Goal: Browse casually

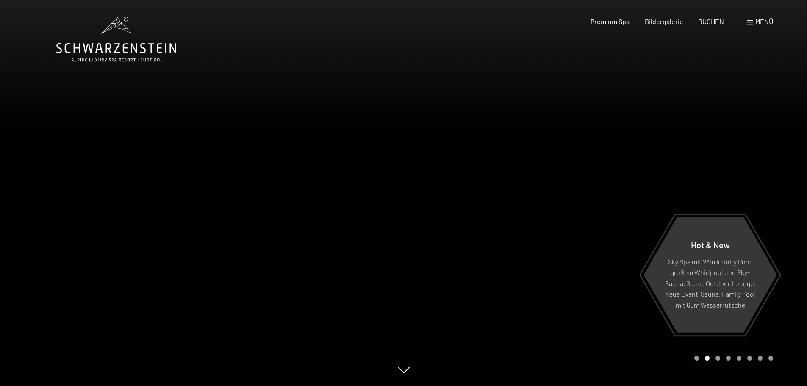
click at [719, 359] on div "Carousel Page 3" at bounding box center [718, 358] width 5 height 5
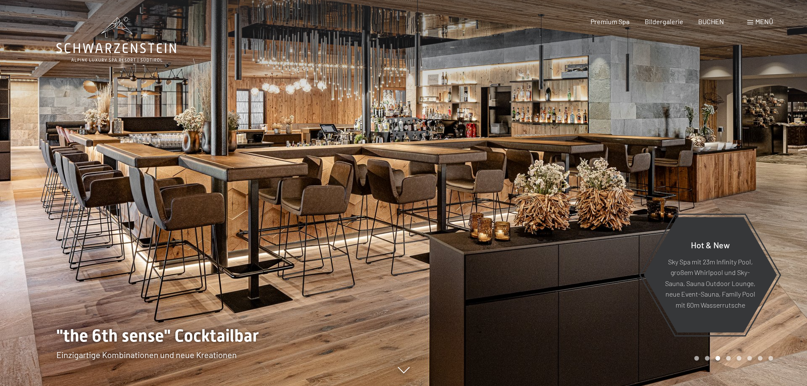
click at [729, 357] on div "Carousel Page 4" at bounding box center [728, 358] width 5 height 5
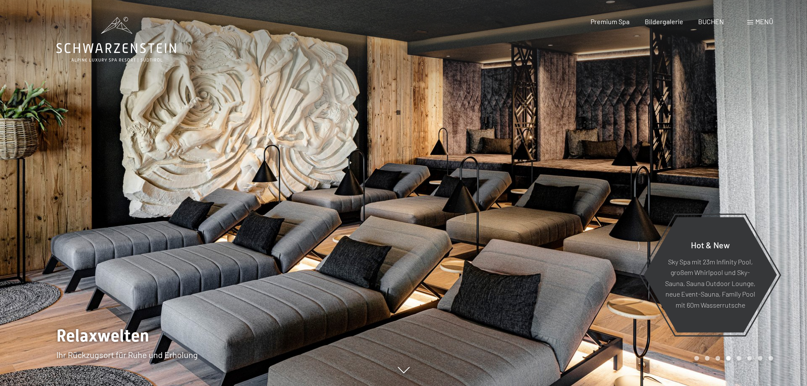
click at [738, 356] on div "Carousel Page 5" at bounding box center [739, 358] width 5 height 5
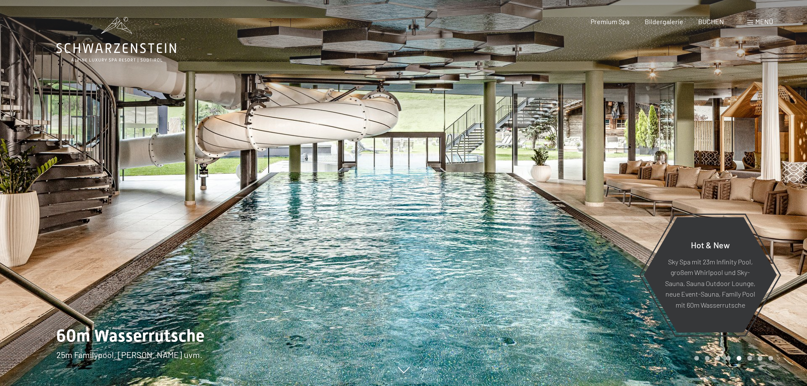
click at [748, 358] on div "Carousel Page 6" at bounding box center [750, 358] width 5 height 5
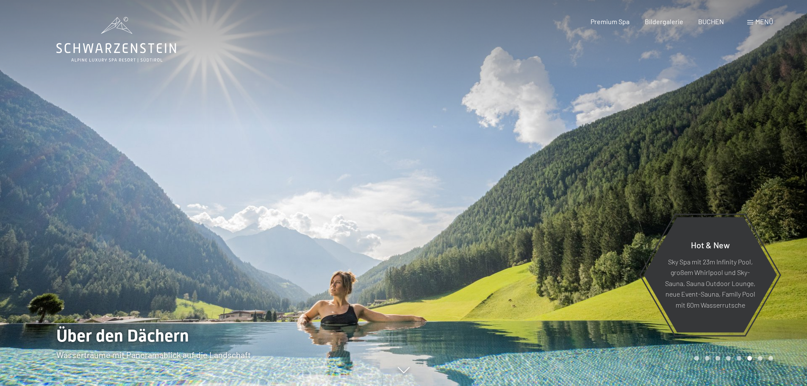
click at [760, 356] on div "Carousel Page 7" at bounding box center [760, 358] width 5 height 5
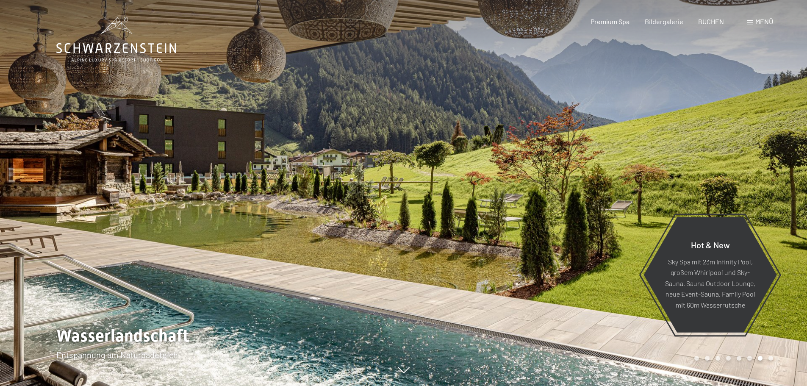
click at [771, 357] on div "Carousel Page 8" at bounding box center [771, 358] width 5 height 5
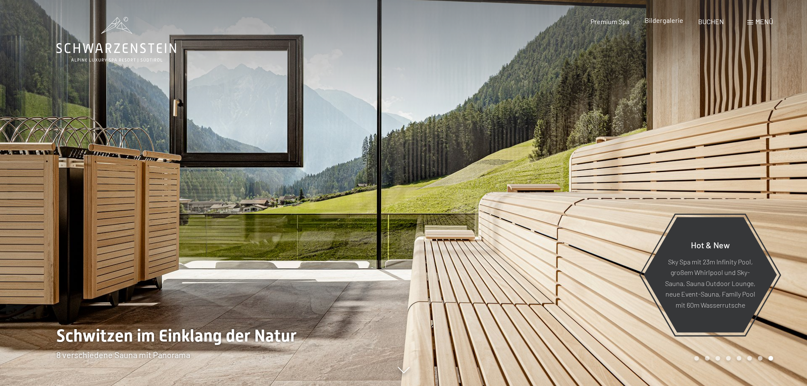
click at [657, 19] on span "Bildergalerie" at bounding box center [664, 20] width 39 height 8
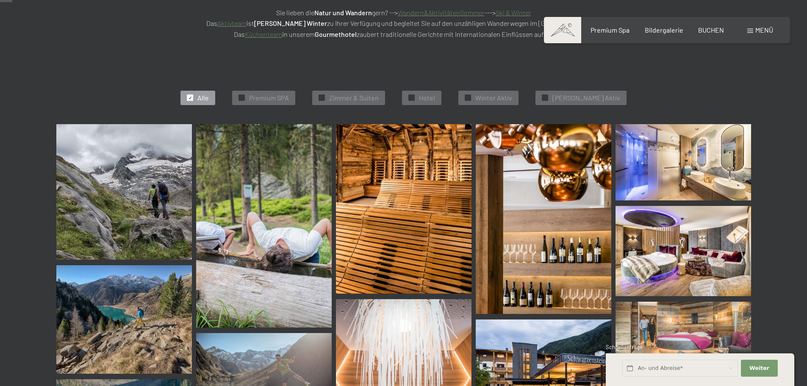
scroll to position [212, 0]
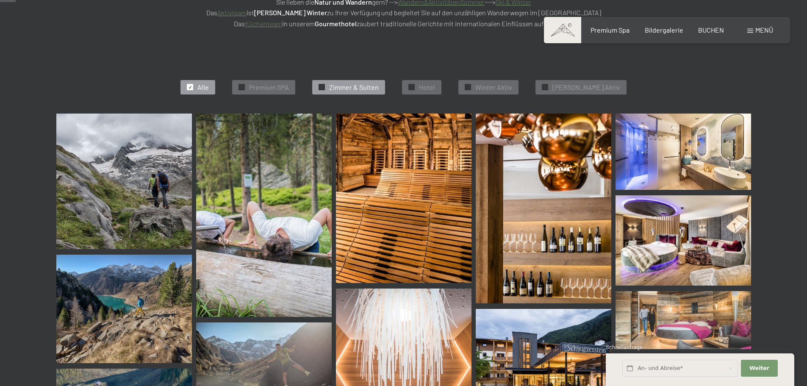
click at [371, 85] on span "Zimmer & Suiten" at bounding box center [354, 87] width 50 height 9
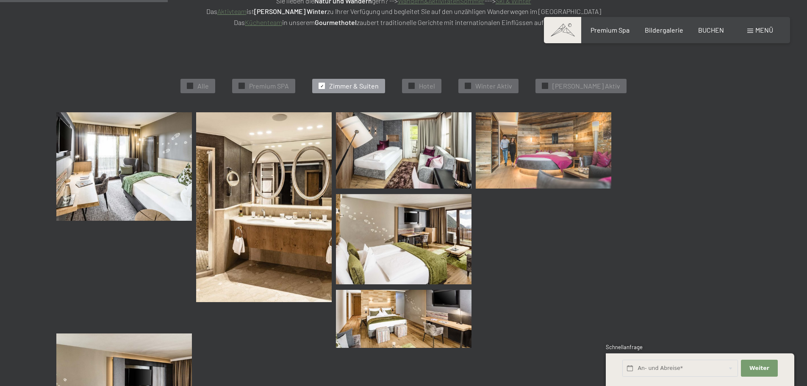
scroll to position [214, 0]
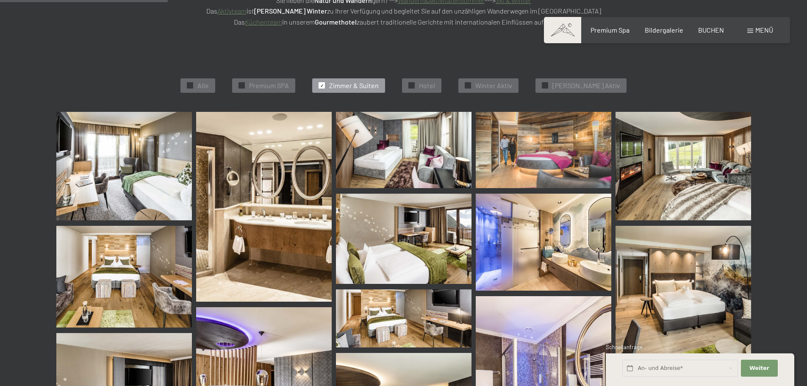
click at [136, 286] on img at bounding box center [124, 277] width 136 height 102
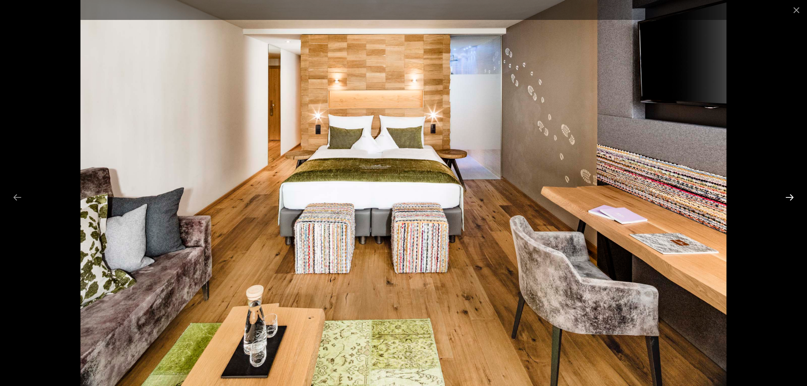
click at [791, 198] on button "Next slide" at bounding box center [790, 197] width 18 height 17
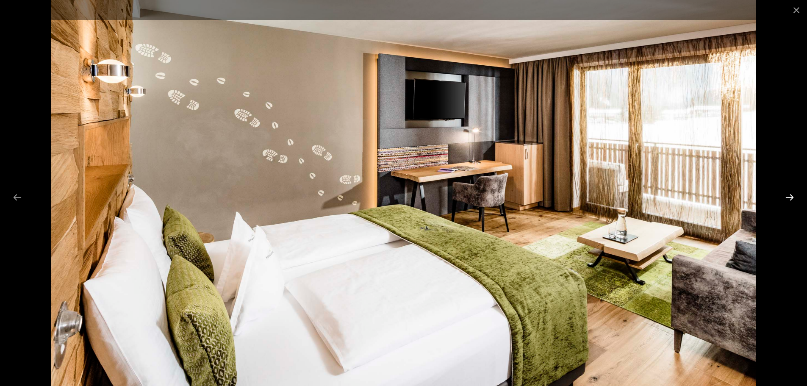
click at [791, 198] on button "Next slide" at bounding box center [790, 197] width 18 height 17
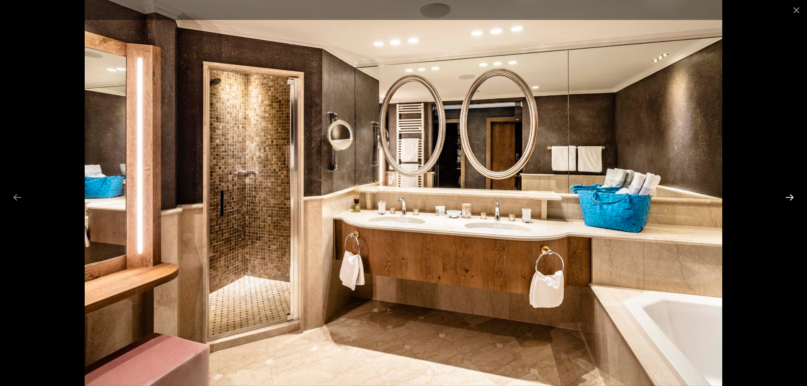
click at [791, 198] on button "Next slide" at bounding box center [790, 197] width 18 height 17
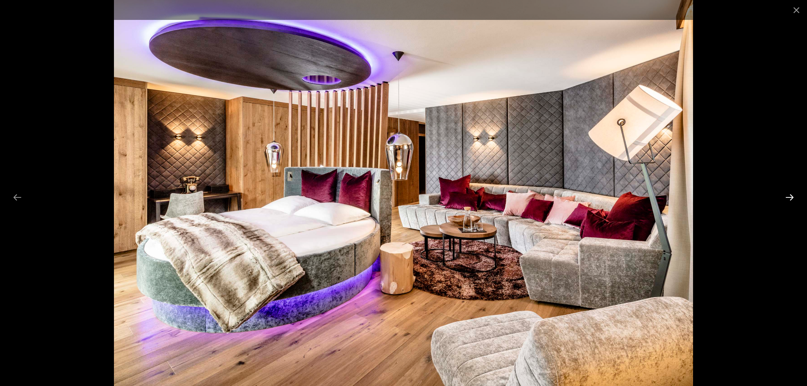
click at [791, 198] on button "Next slide" at bounding box center [790, 197] width 18 height 17
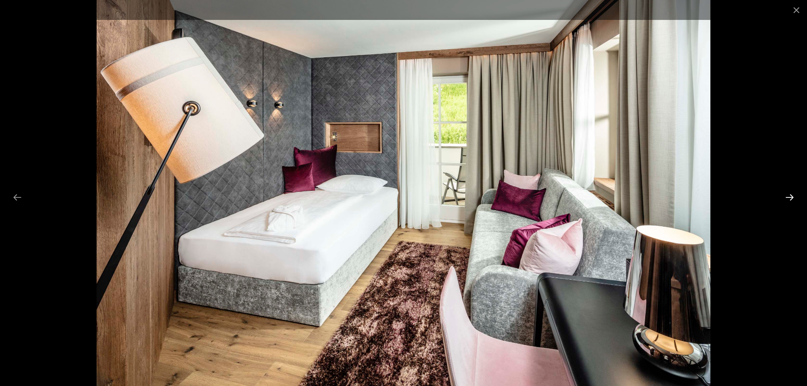
click at [791, 198] on button "Next slide" at bounding box center [790, 197] width 18 height 17
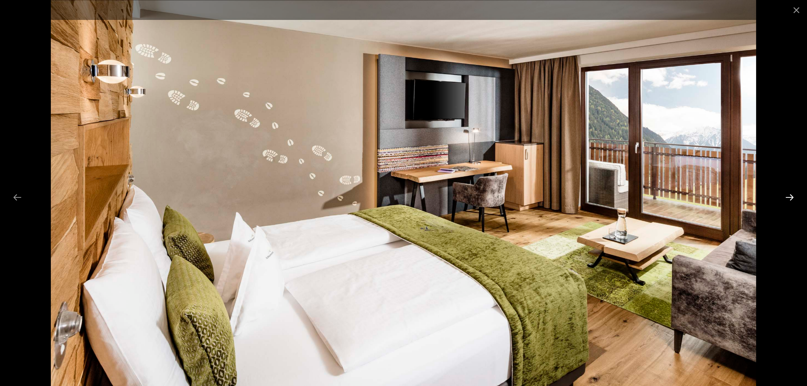
click at [791, 198] on button "Next slide" at bounding box center [790, 197] width 18 height 17
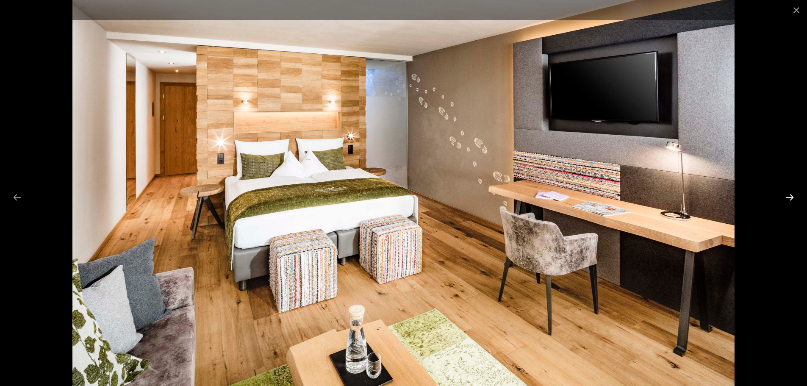
click at [791, 198] on button "Next slide" at bounding box center [790, 197] width 18 height 17
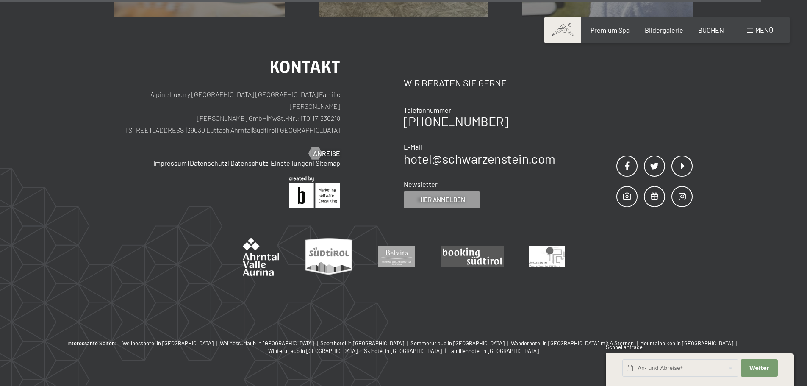
scroll to position [1015, 0]
